Goal: Task Accomplishment & Management: Use online tool/utility

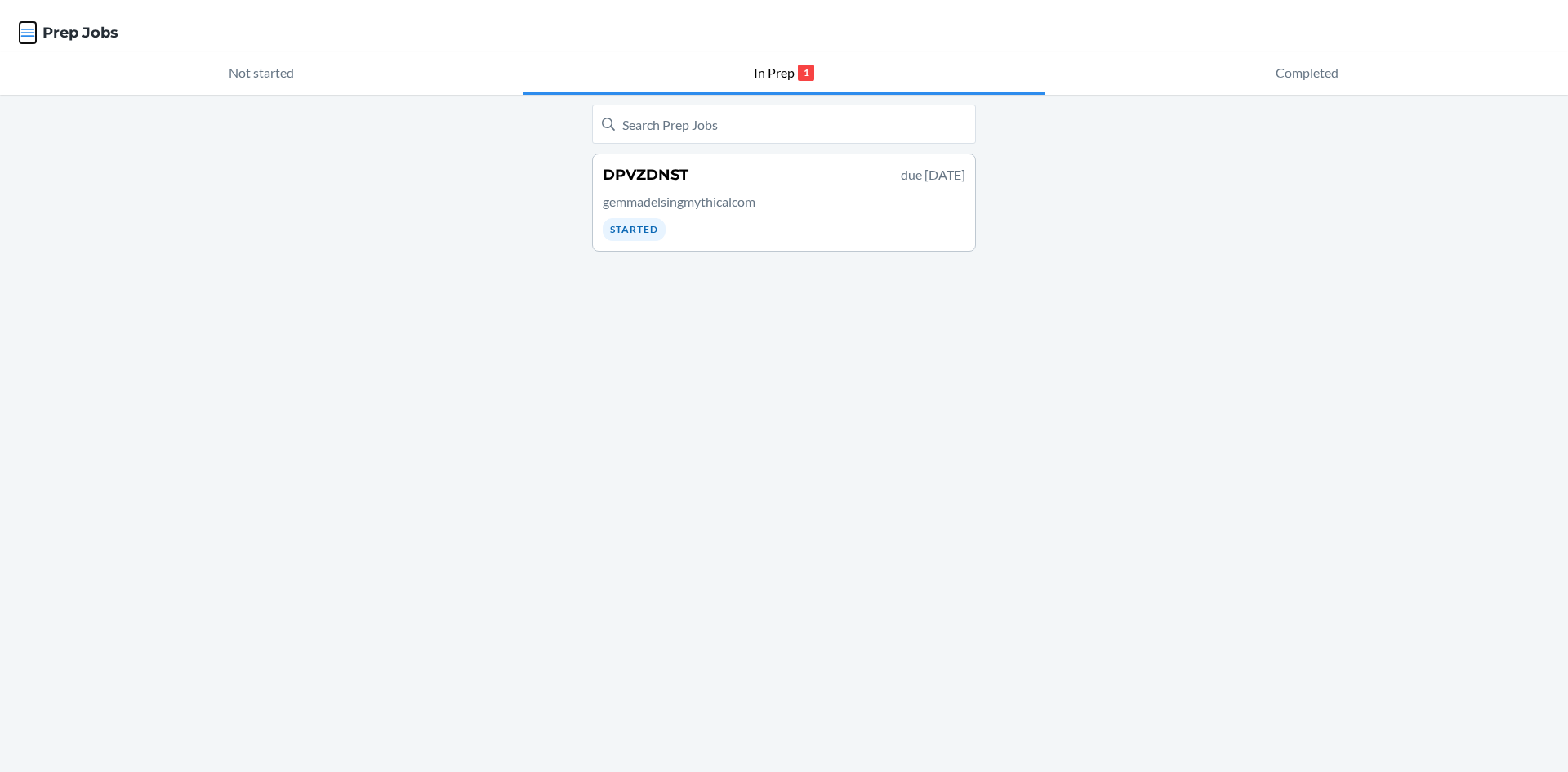
click at [25, 39] on icon "button" at bounding box center [27, 32] width 16 height 16
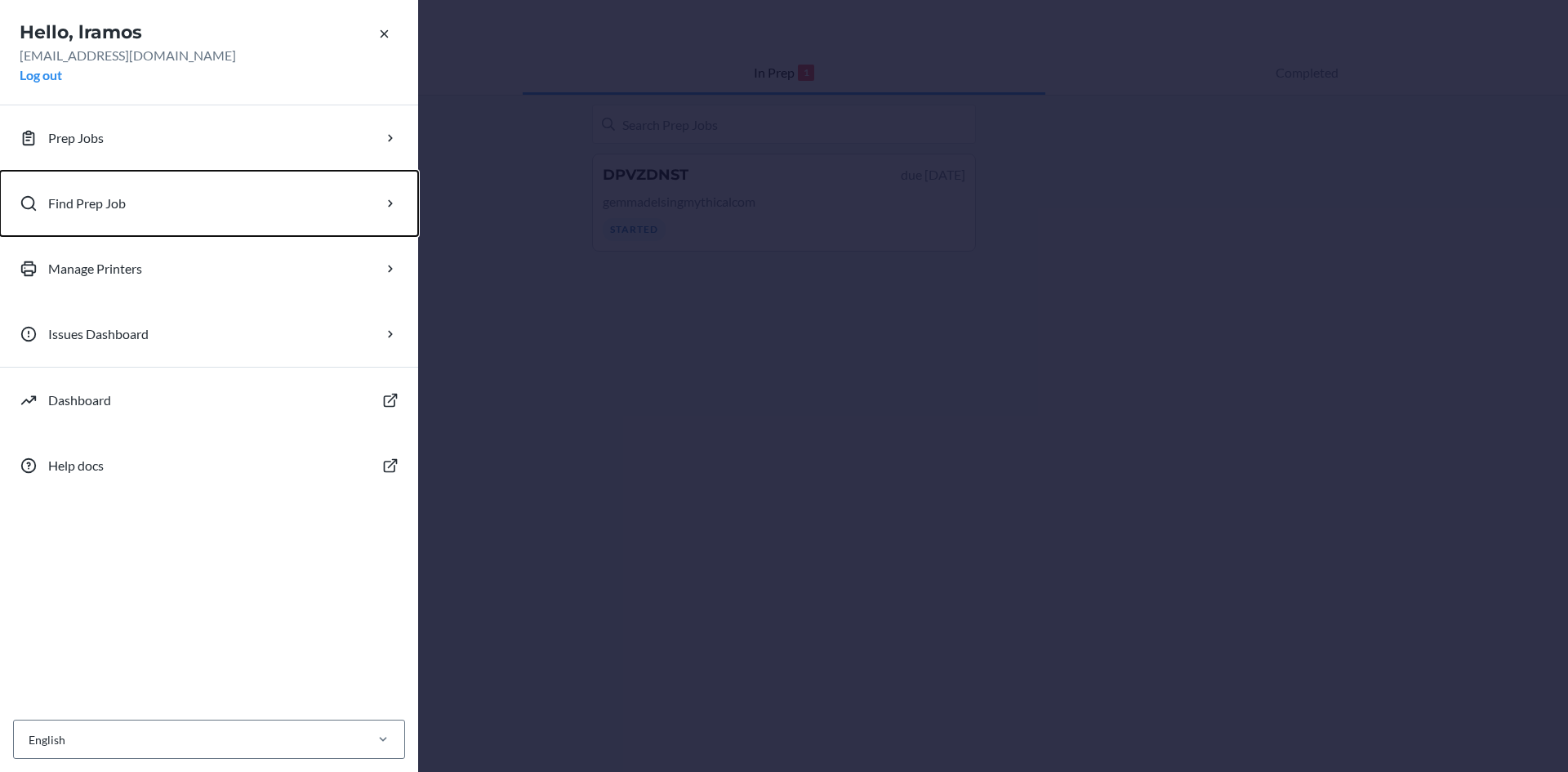
click at [65, 191] on button "Find Prep Job" at bounding box center [209, 203] width 418 height 65
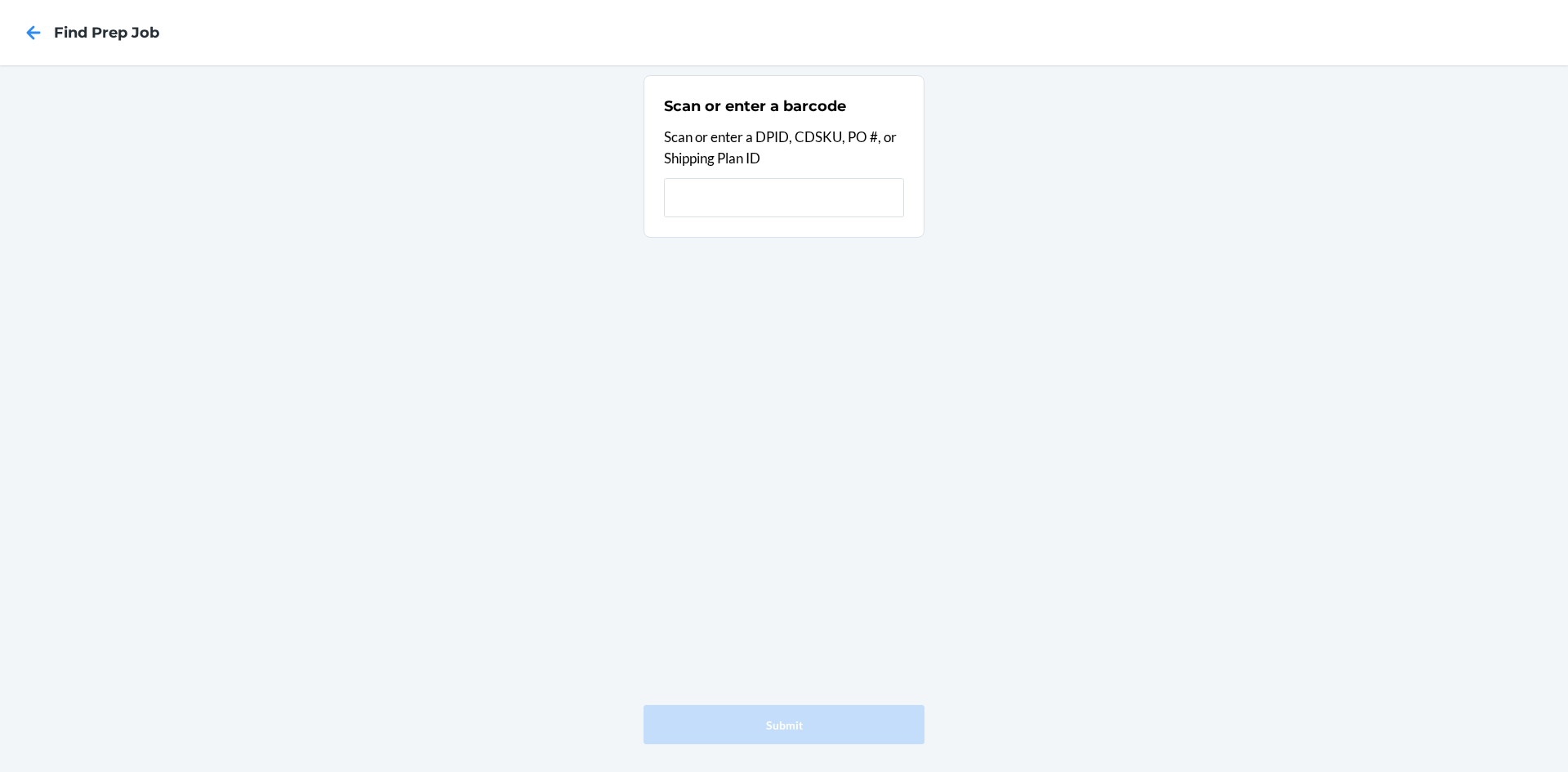
click at [686, 197] on input "text" at bounding box center [784, 197] width 240 height 39
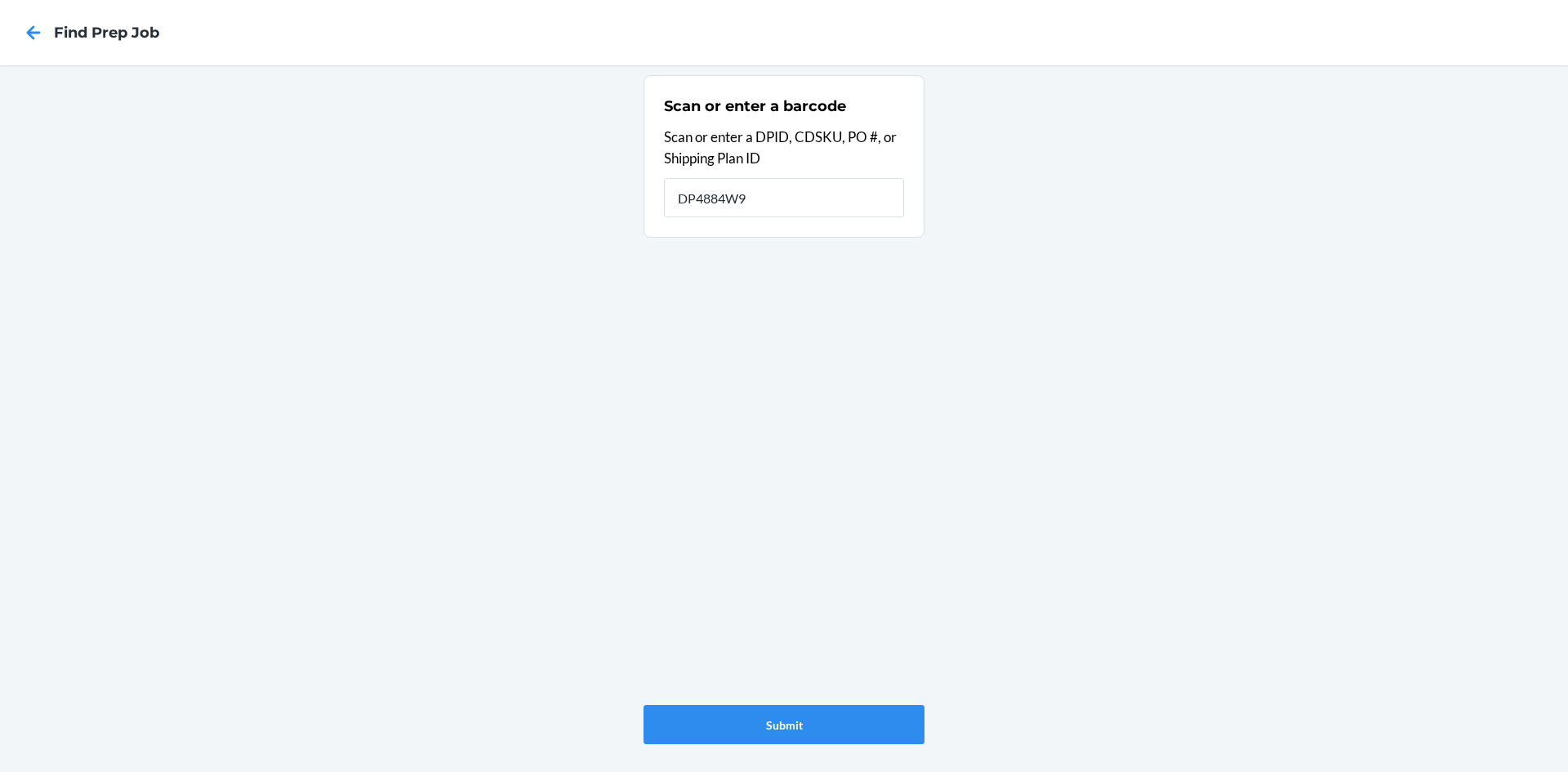
type input "DP4884W9"
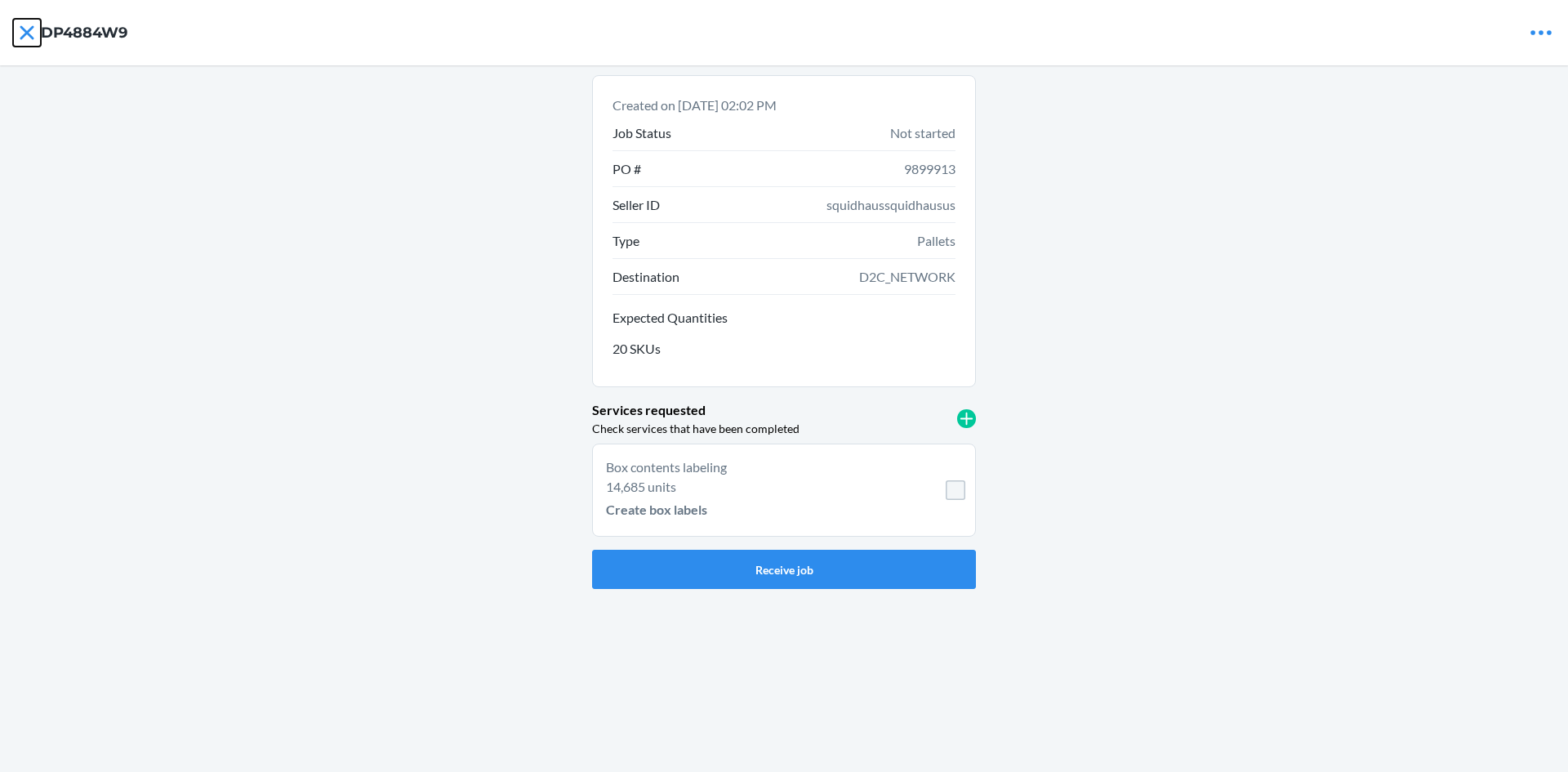
click at [23, 28] on icon at bounding box center [26, 32] width 13 height 13
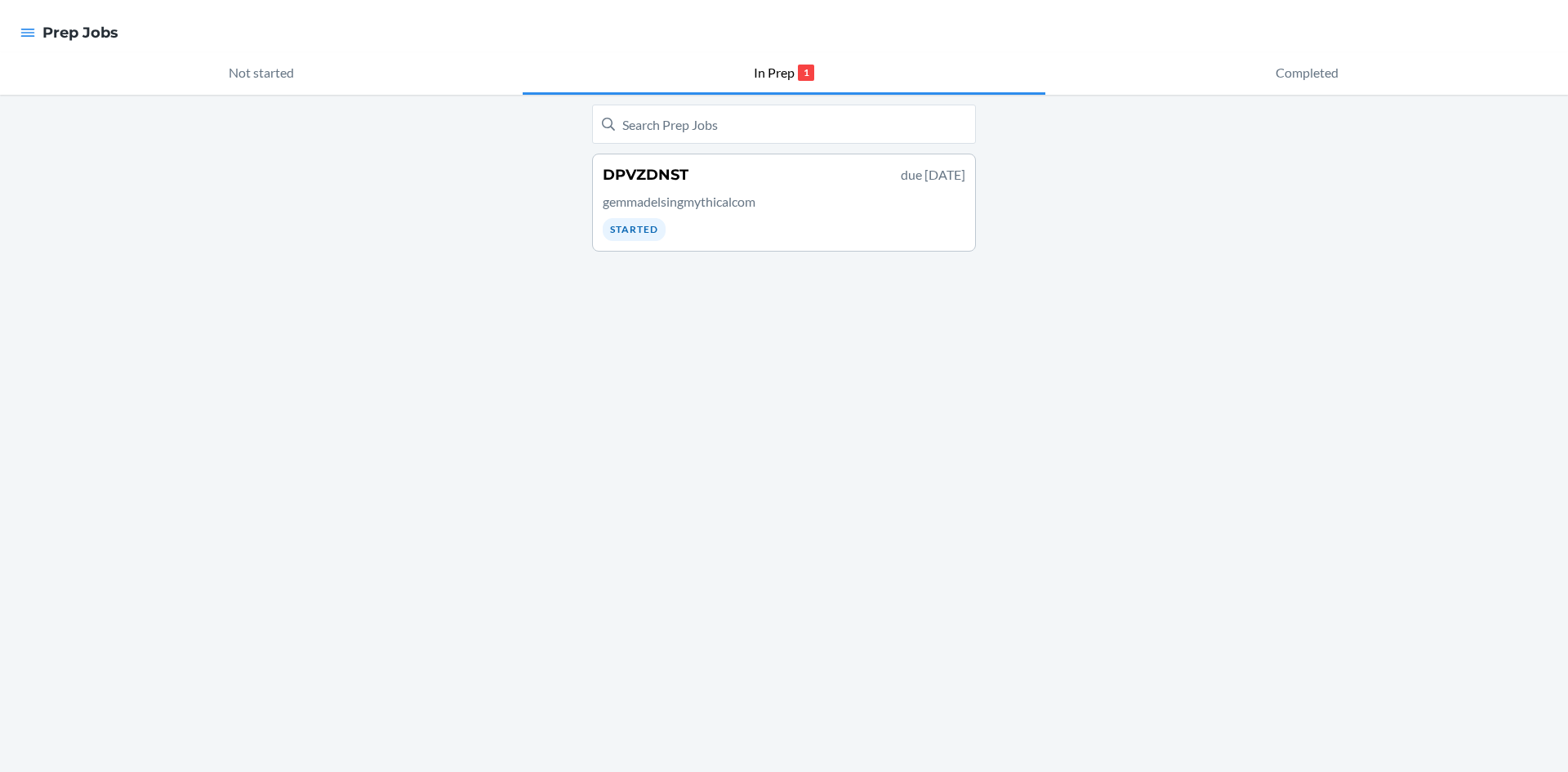
click at [752, 200] on p "gemmadelsingmythicalcom" at bounding box center [784, 201] width 363 height 19
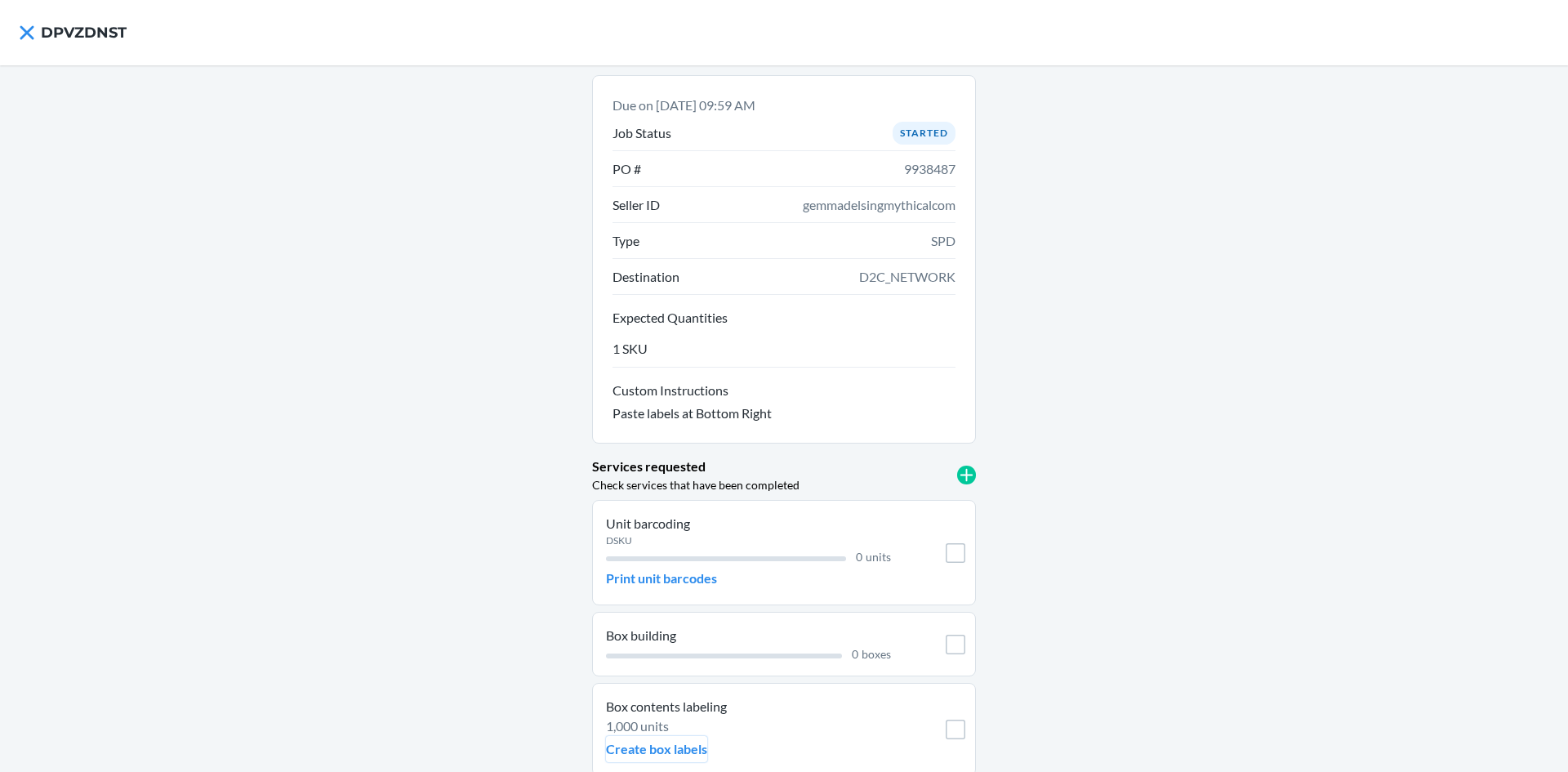
click at [662, 747] on p "Create box labels" at bounding box center [656, 749] width 101 height 19
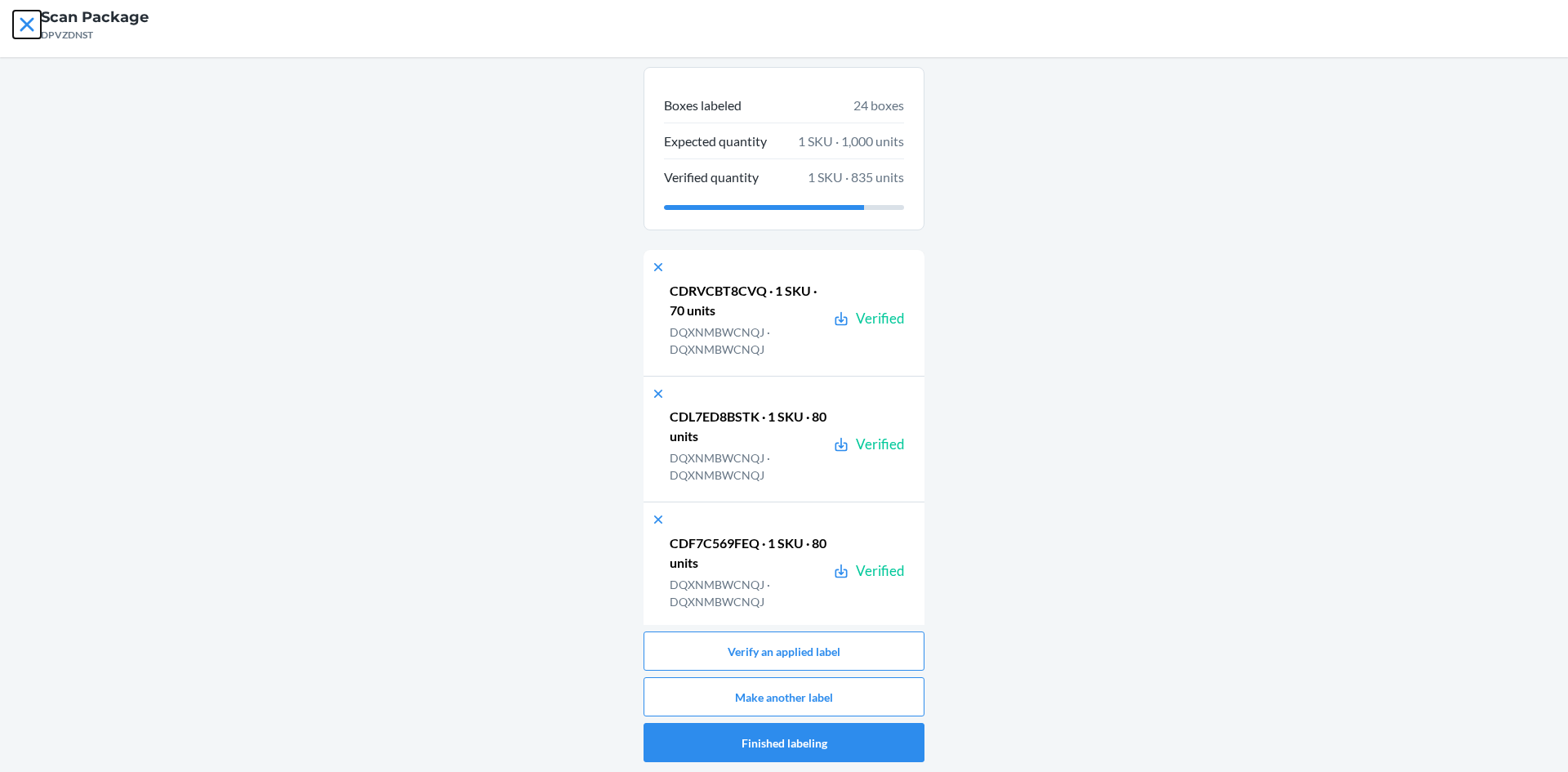
click at [18, 15] on icon at bounding box center [27, 24] width 28 height 28
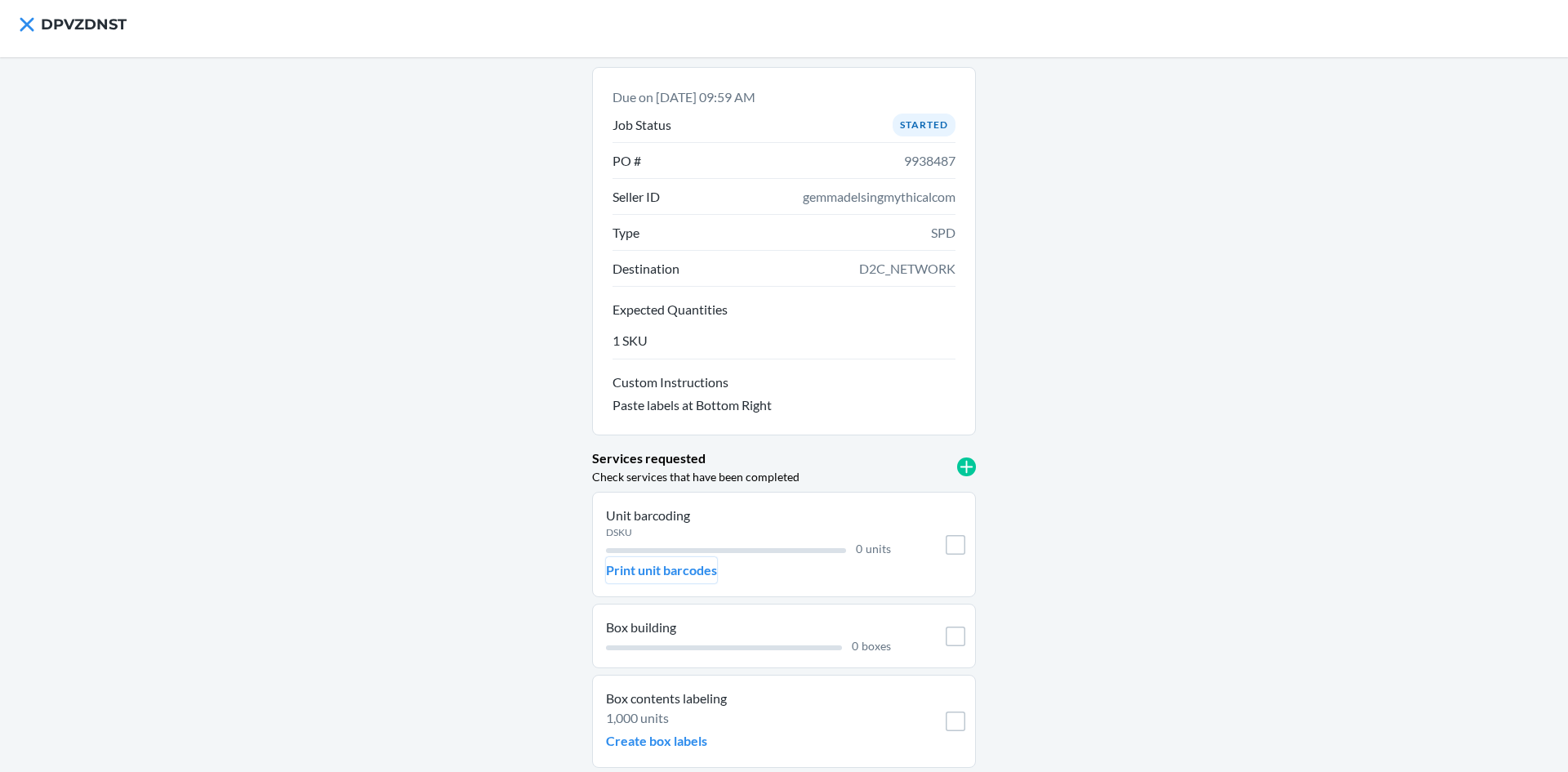
click at [681, 565] on p "Print unit barcodes" at bounding box center [661, 570] width 111 height 19
